Goal: Navigation & Orientation: Find specific page/section

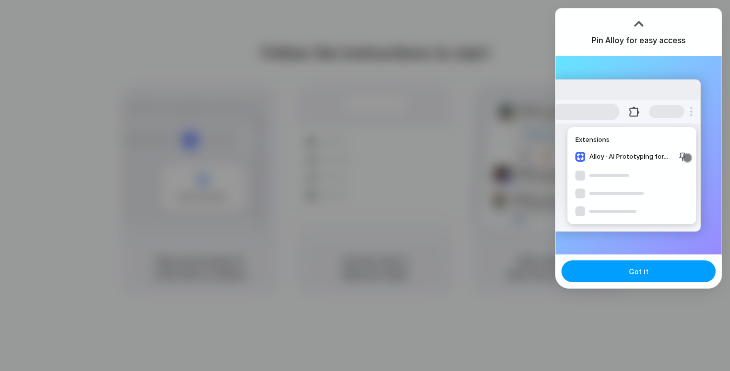
click at [612, 269] on button "Got it" at bounding box center [639, 271] width 154 height 22
